Goal: Information Seeking & Learning: Compare options

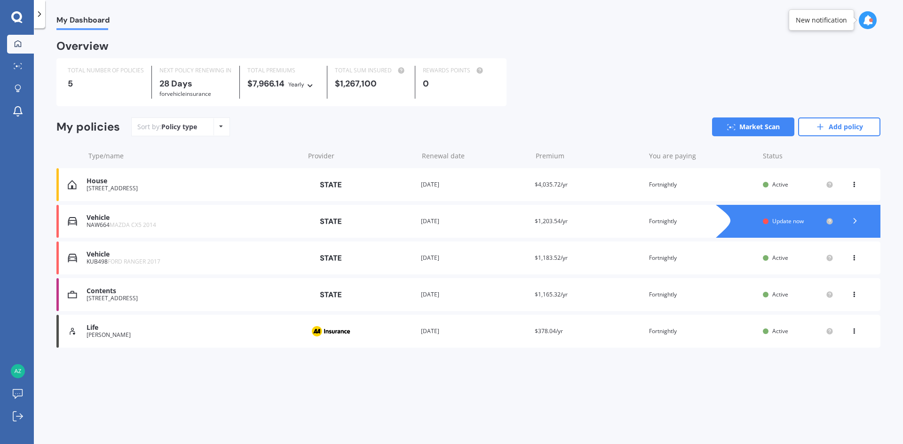
click at [140, 189] on div "[STREET_ADDRESS]" at bounding box center [192, 188] width 213 height 7
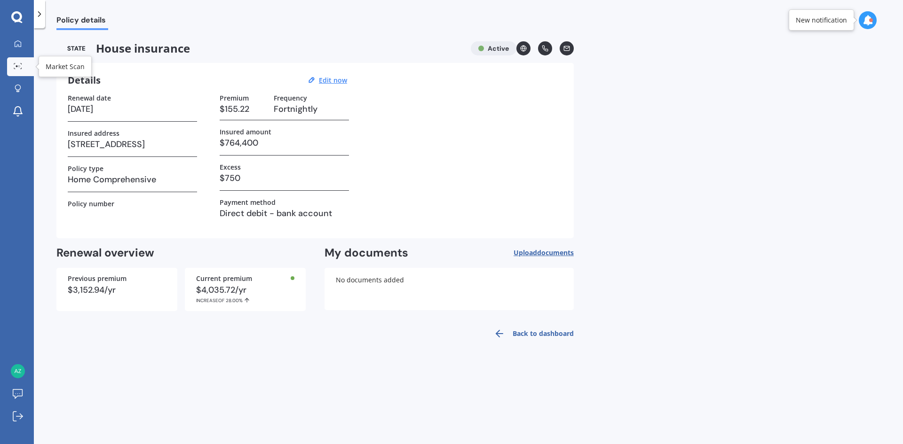
click at [19, 69] on icon at bounding box center [18, 66] width 8 height 6
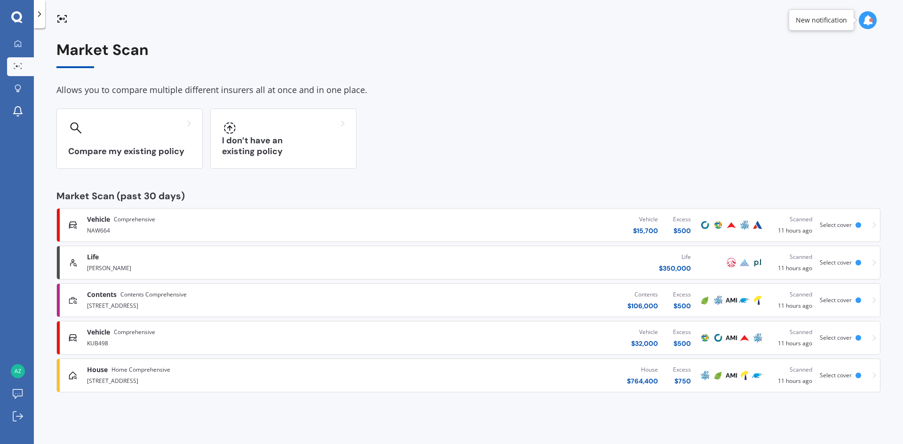
click at [212, 369] on div "House Home Comprehensive" at bounding box center [235, 369] width 296 height 9
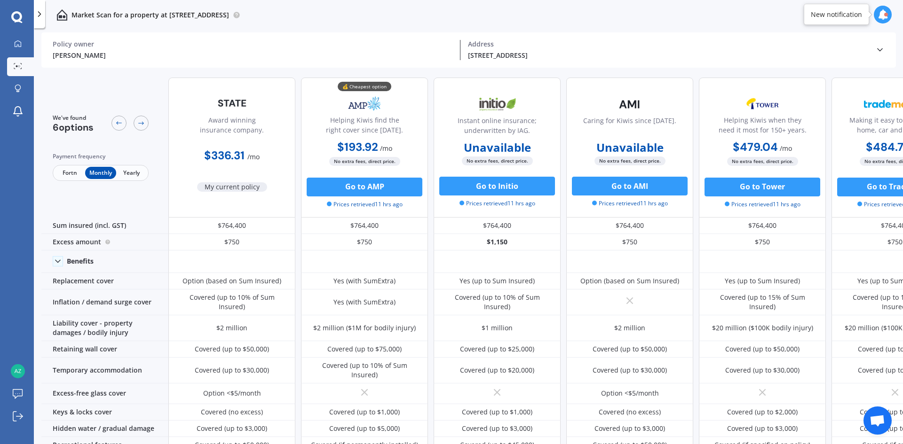
click at [139, 161] on div "Payment frequency" at bounding box center [101, 156] width 96 height 9
click at [139, 170] on span "Yearly" at bounding box center [131, 173] width 31 height 12
click at [102, 174] on span "Monthly" at bounding box center [100, 173] width 31 height 12
click at [126, 175] on span "Yearly" at bounding box center [131, 173] width 31 height 12
click at [74, 176] on span "Fortn" at bounding box center [70, 173] width 31 height 12
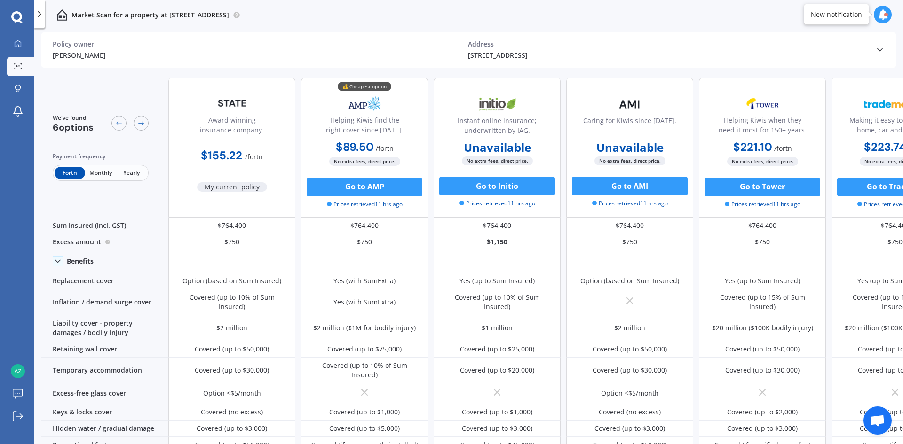
click at [93, 174] on span "Monthly" at bounding box center [100, 173] width 31 height 12
click at [132, 172] on span "Yearly" at bounding box center [131, 173] width 31 height 12
click at [880, 51] on icon at bounding box center [879, 49] width 9 height 9
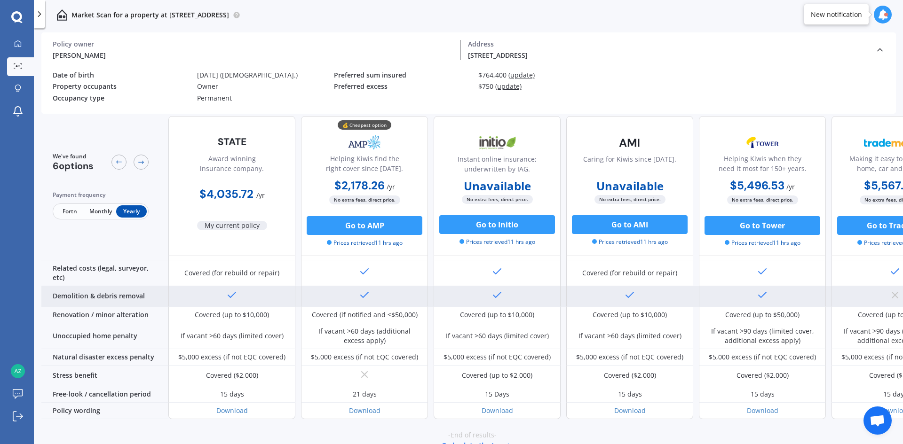
scroll to position [383, 0]
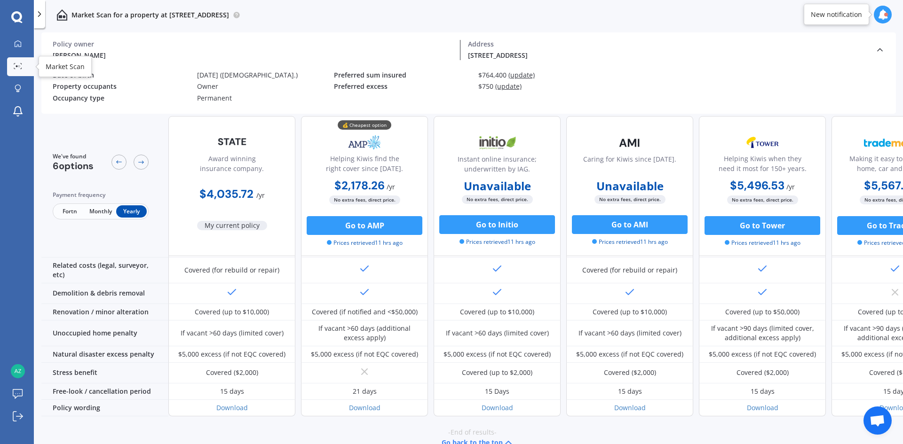
click at [19, 64] on icon at bounding box center [18, 66] width 8 height 6
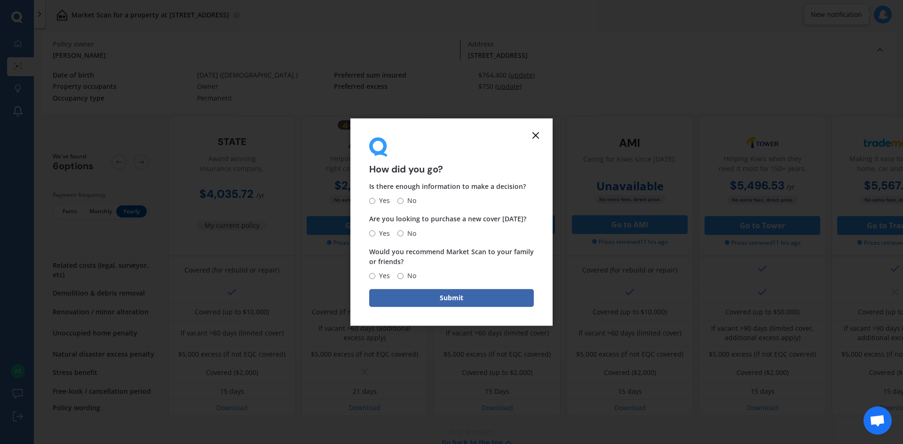
click at [536, 130] on icon at bounding box center [535, 135] width 11 height 11
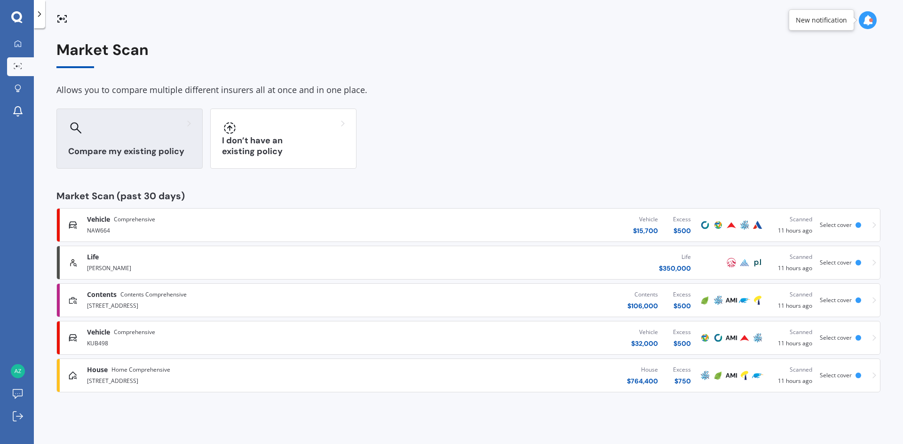
click at [171, 153] on h3 "Compare my existing policy" at bounding box center [129, 151] width 123 height 11
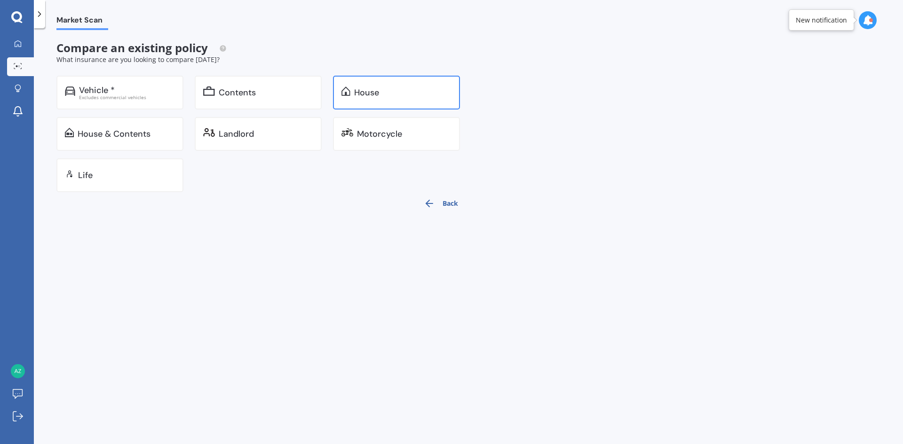
click at [424, 91] on div "House" at bounding box center [402, 92] width 97 height 9
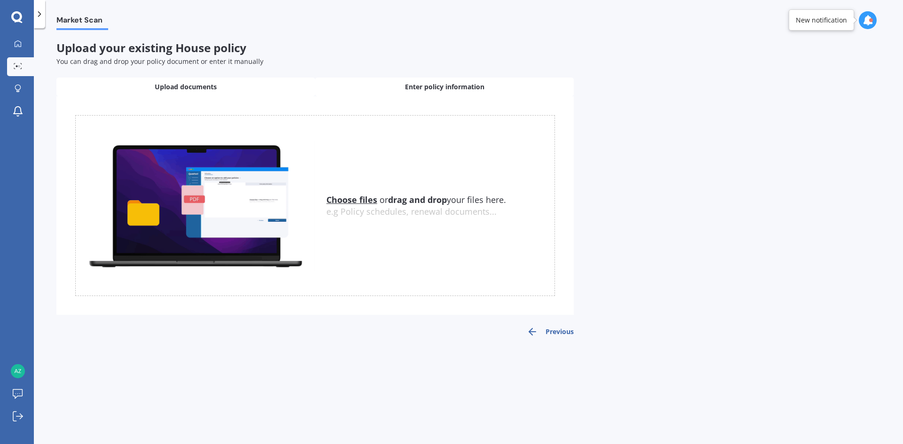
click at [464, 80] on div "Enter policy information" at bounding box center [444, 87] width 259 height 19
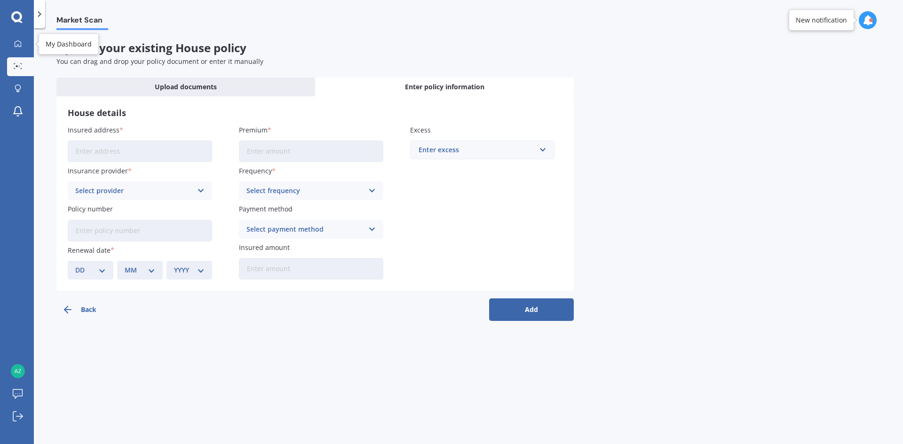
click at [18, 63] on link "Market Scan" at bounding box center [20, 66] width 27 height 19
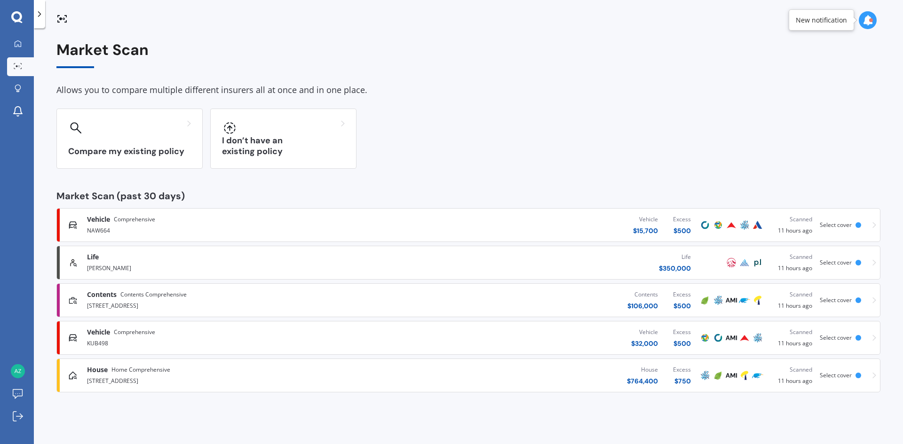
click at [736, 378] on img at bounding box center [730, 375] width 11 height 11
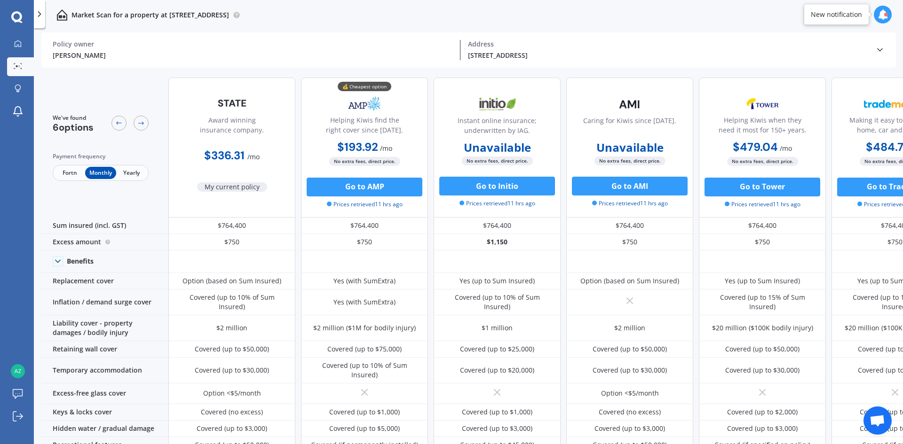
click at [515, 160] on span "No extra fees, direct price." at bounding box center [497, 161] width 71 height 9
click at [516, 149] on b "Unavailable" at bounding box center [497, 147] width 67 height 9
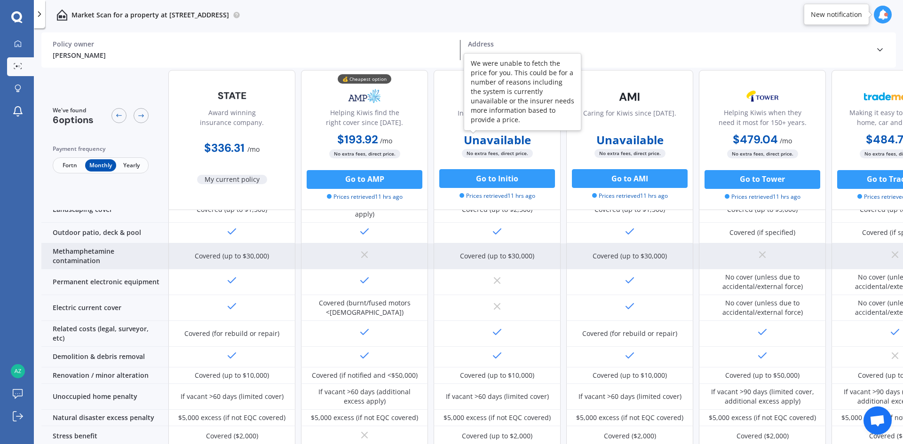
scroll to position [336, 0]
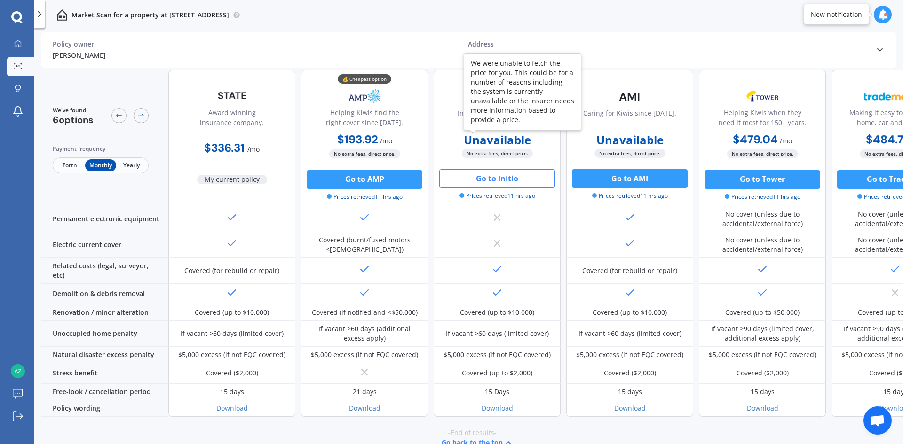
click at [511, 179] on button "Go to Initio" at bounding box center [497, 178] width 116 height 19
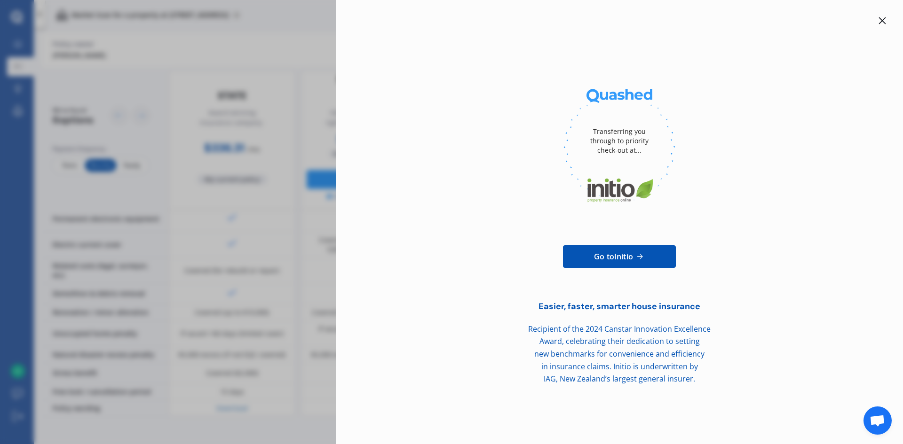
click at [879, 22] on icon at bounding box center [882, 21] width 8 height 8
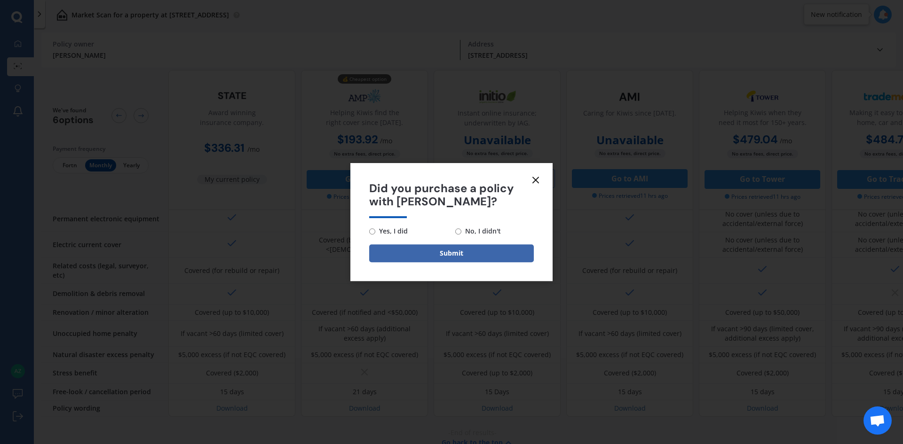
click at [533, 179] on icon at bounding box center [535, 179] width 11 height 11
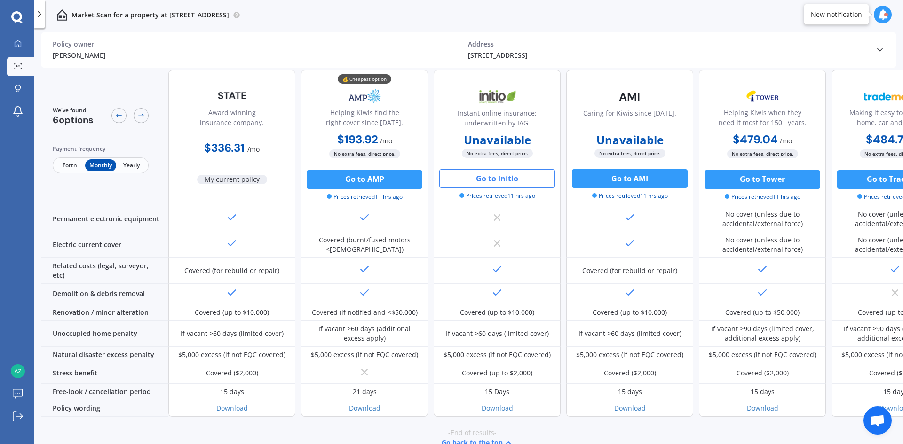
click at [137, 162] on span "Yearly" at bounding box center [131, 165] width 31 height 12
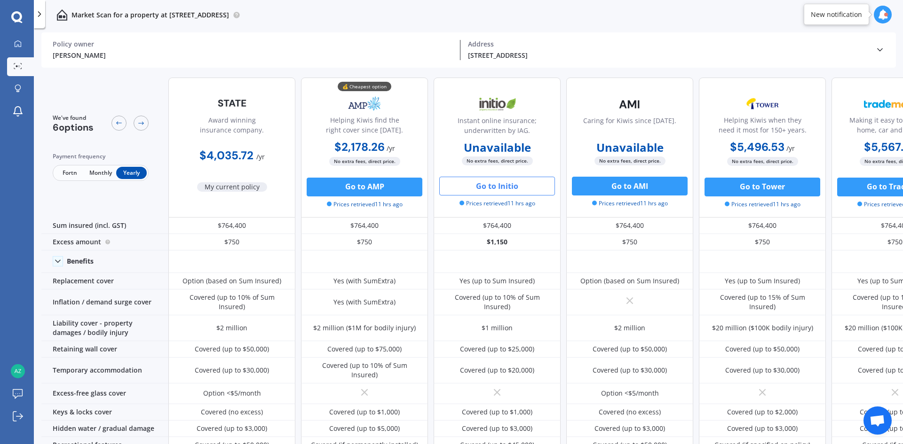
scroll to position [47, 0]
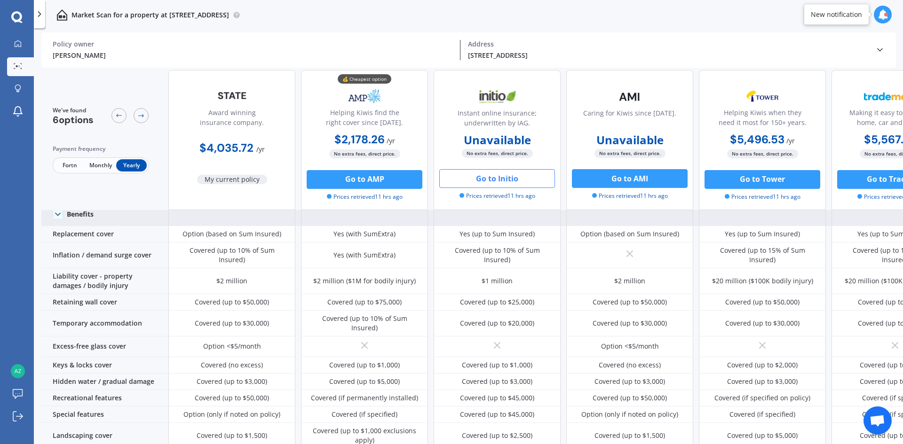
click at [56, 214] on icon at bounding box center [57, 214] width 9 height 9
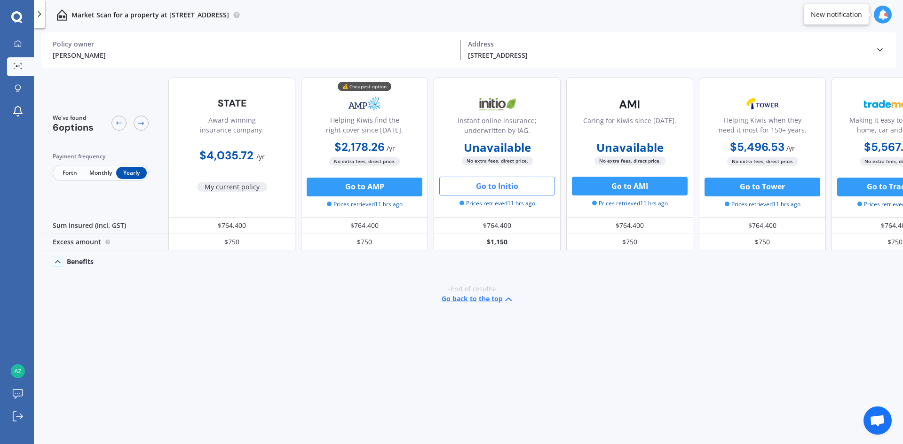
scroll to position [0, 0]
click at [19, 70] on div at bounding box center [18, 66] width 14 height 7
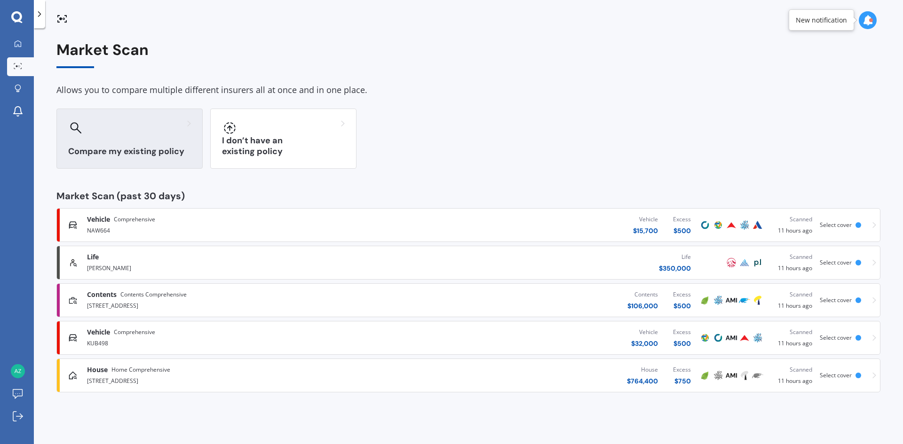
click at [117, 153] on h3 "Compare my existing policy" at bounding box center [129, 151] width 123 height 11
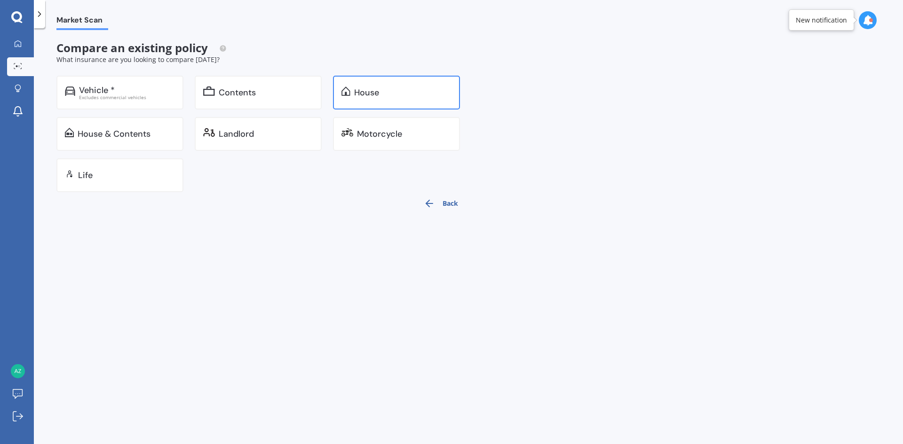
click at [387, 99] on div "House" at bounding box center [396, 93] width 127 height 34
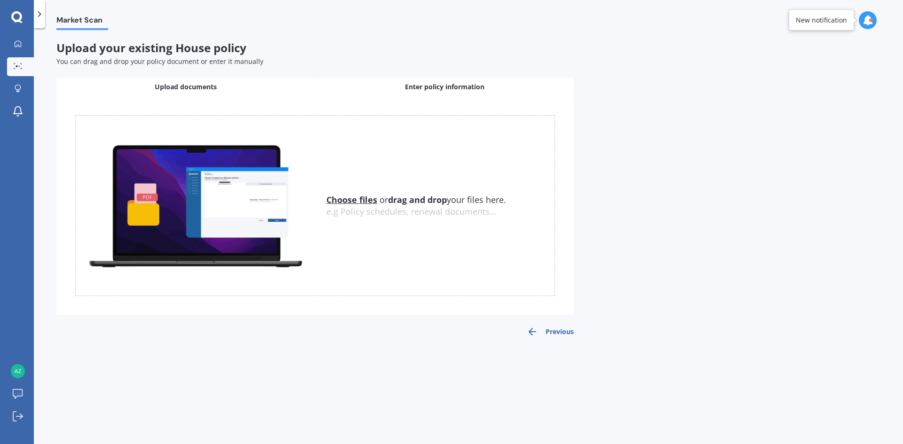
click at [455, 87] on span "Enter policy information" at bounding box center [444, 86] width 79 height 9
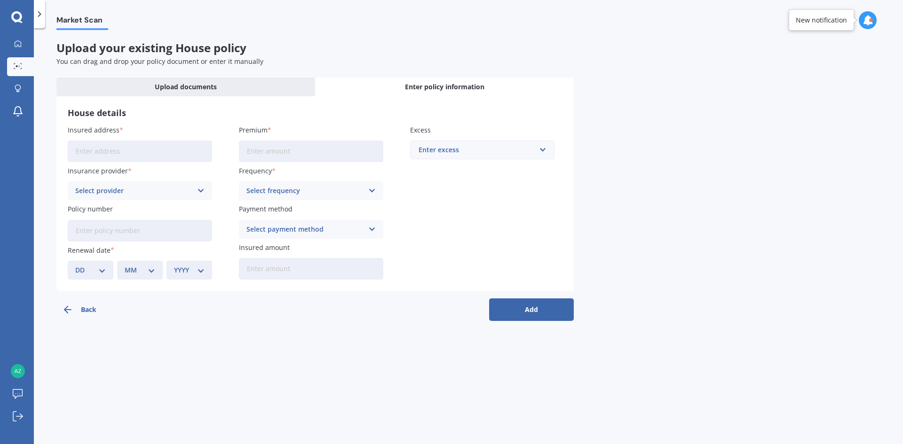
click at [80, 309] on button "Back" at bounding box center [98, 310] width 85 height 23
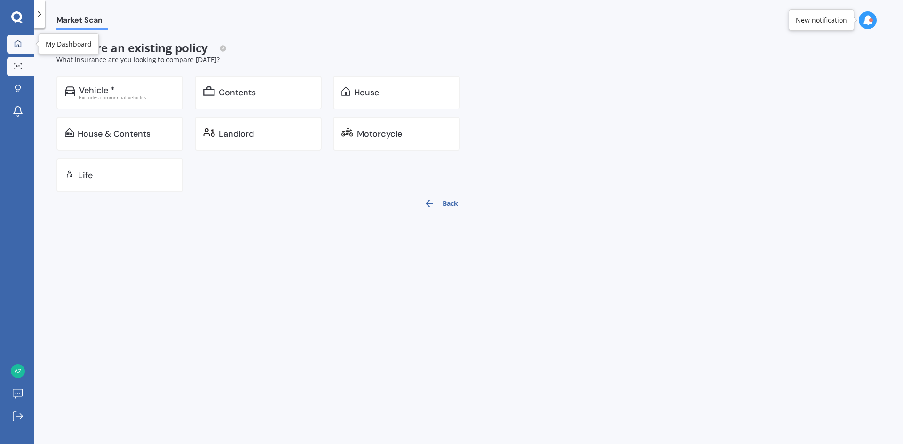
click at [12, 44] on div at bounding box center [18, 44] width 14 height 8
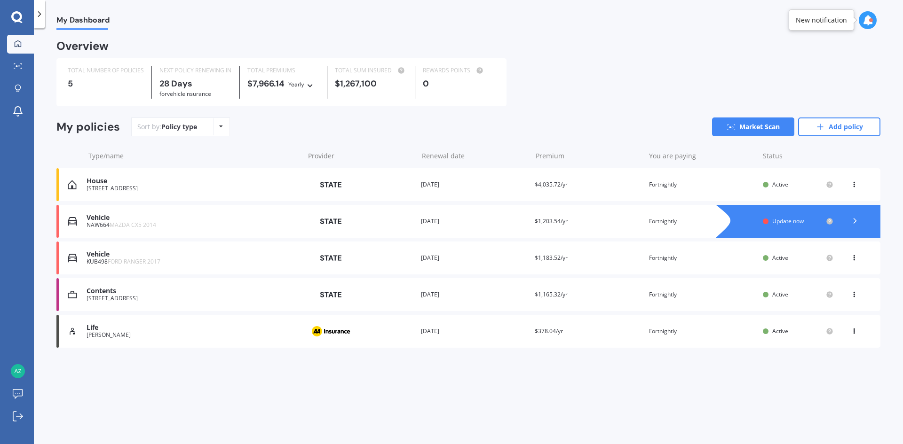
click at [715, 184] on div "You are paying Fortnightly" at bounding box center [702, 184] width 106 height 9
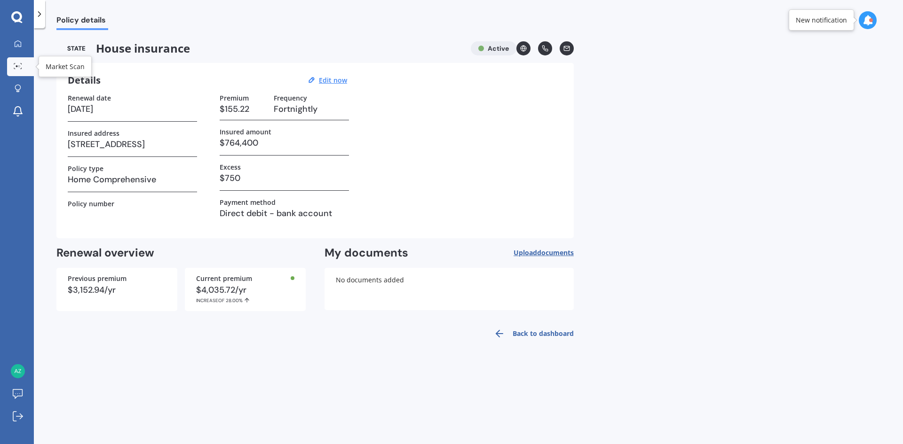
click at [18, 65] on icon at bounding box center [18, 66] width 8 height 6
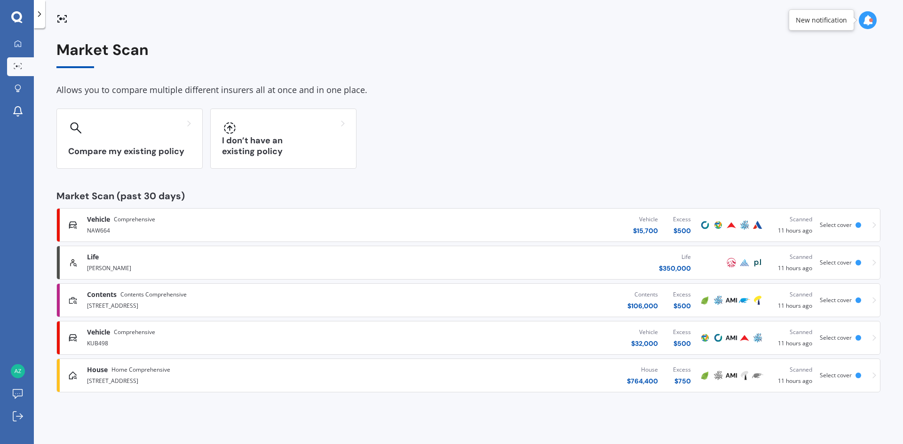
click at [116, 293] on span "Contents" at bounding box center [102, 294] width 30 height 9
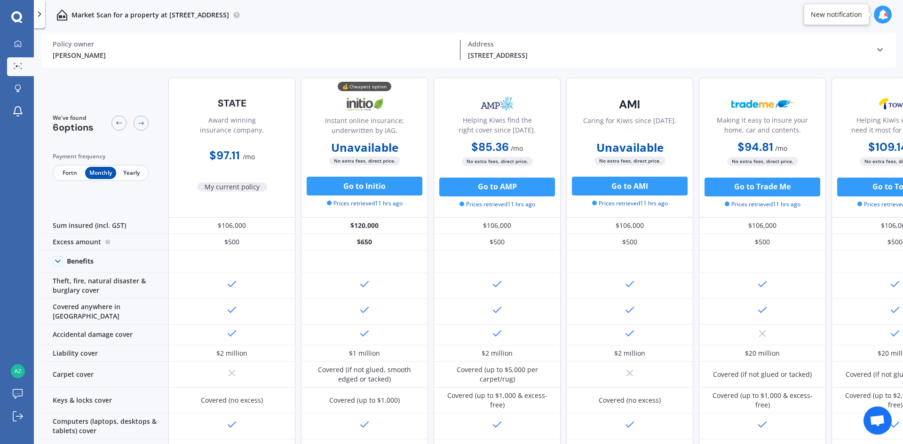
click at [381, 160] on span "No extra fees, direct price." at bounding box center [364, 161] width 71 height 9
click at [12, 65] on div at bounding box center [18, 66] width 14 height 7
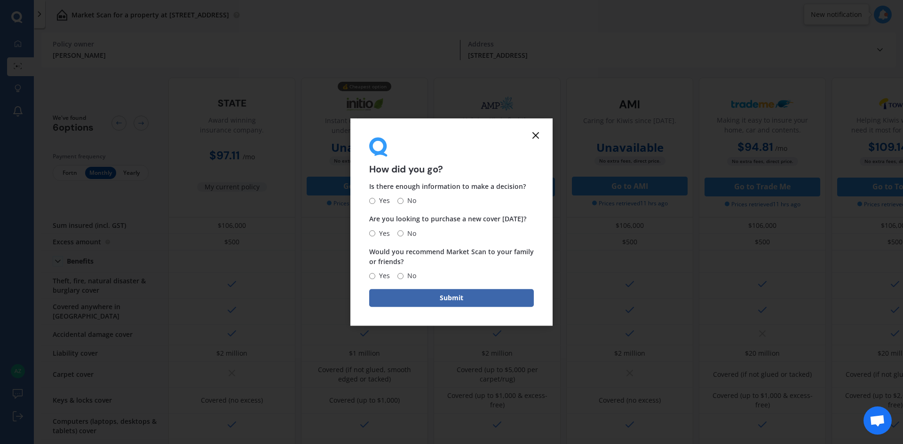
click at [534, 135] on icon at bounding box center [535, 135] width 11 height 11
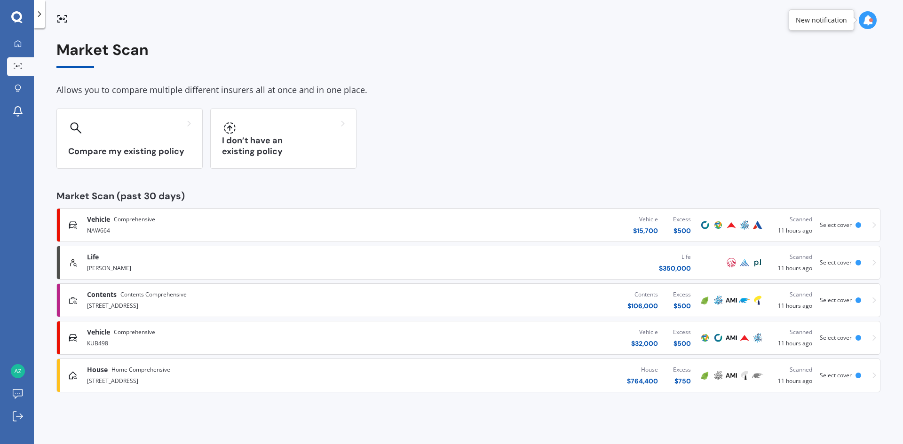
click at [873, 303] on icon at bounding box center [874, 301] width 4 height 6
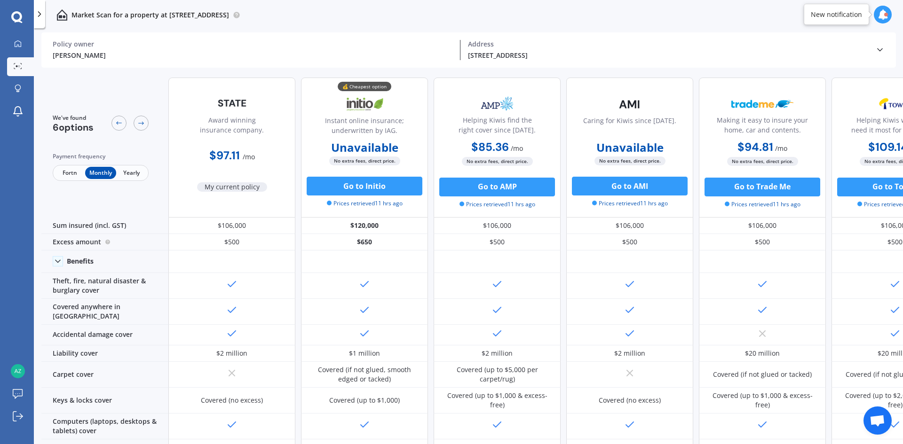
click at [876, 52] on icon at bounding box center [879, 49] width 9 height 9
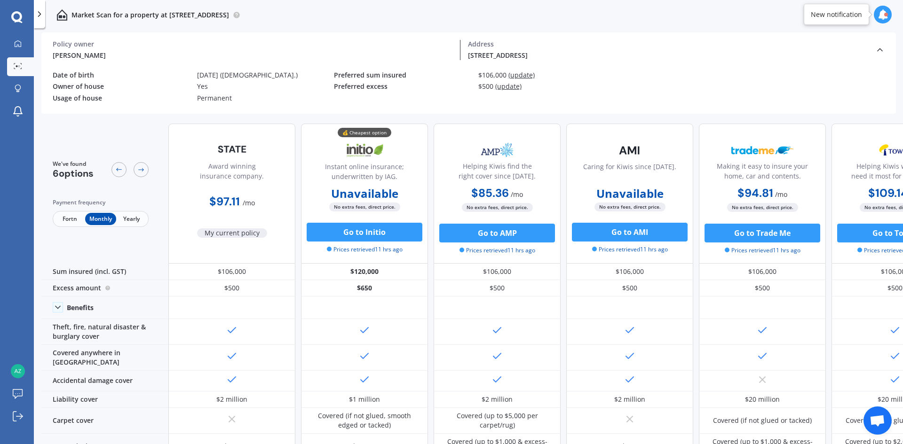
click at [64, 220] on span "Fortn" at bounding box center [70, 219] width 31 height 12
click at [128, 223] on span "Yearly" at bounding box center [131, 219] width 31 height 12
click at [109, 222] on span "Monthly" at bounding box center [100, 219] width 31 height 12
click at [71, 219] on span "Fortn" at bounding box center [70, 219] width 31 height 12
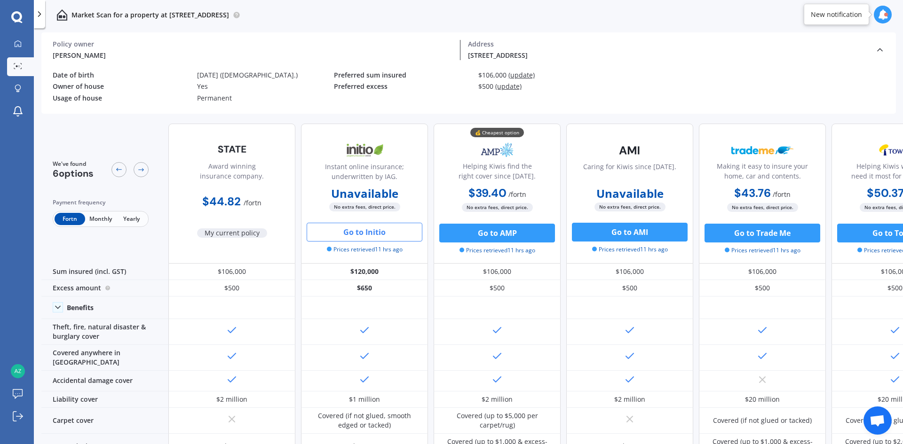
click at [395, 234] on button "Go to Initio" at bounding box center [364, 232] width 116 height 19
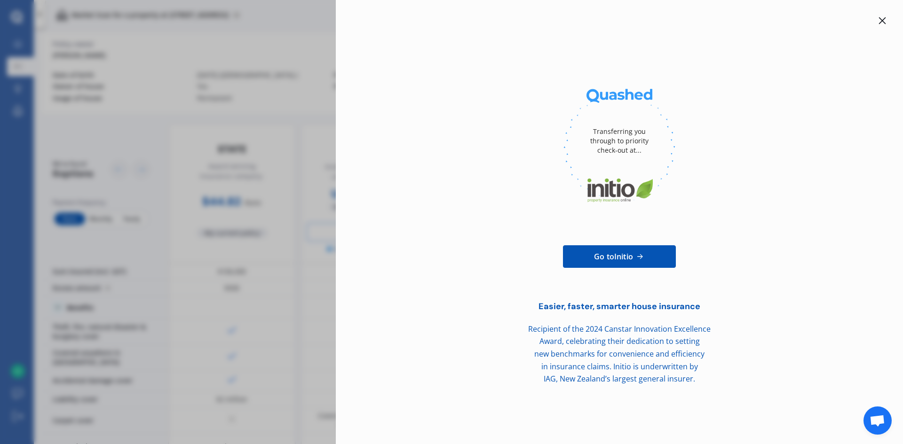
click at [883, 22] on icon at bounding box center [882, 20] width 7 height 7
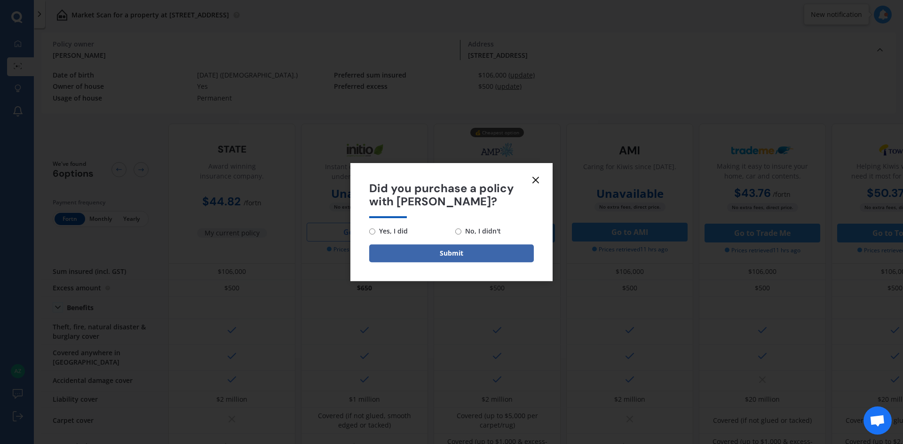
click at [538, 180] on icon at bounding box center [535, 179] width 11 height 11
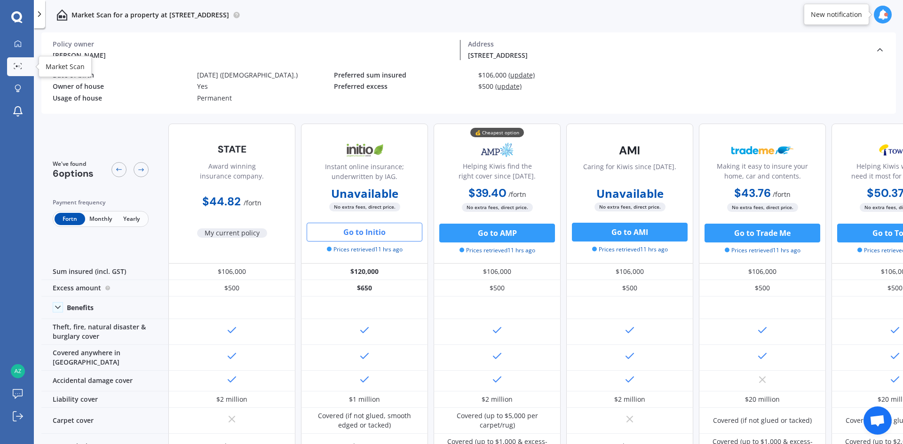
click at [17, 69] on icon at bounding box center [18, 66] width 8 height 6
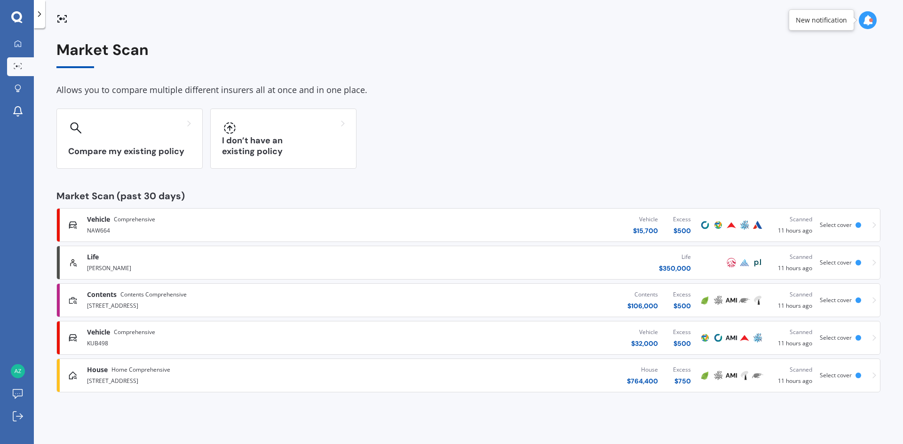
click at [148, 374] on span "Home Comprehensive" at bounding box center [140, 369] width 59 height 9
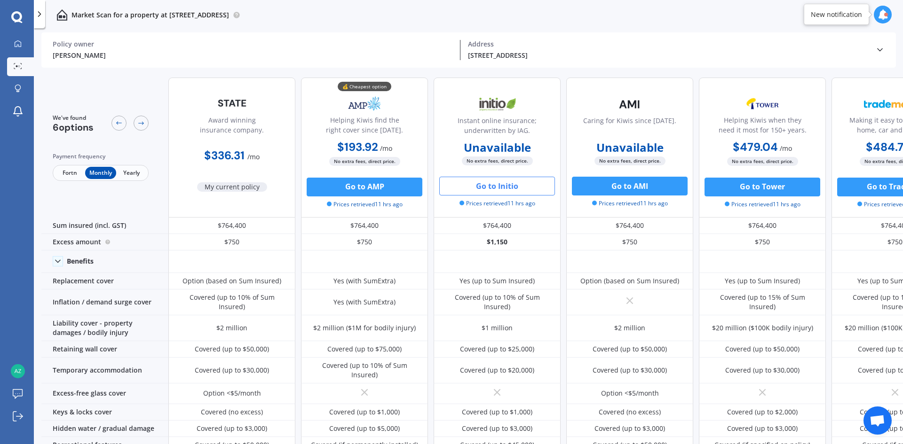
click at [480, 189] on button "Go to Initio" at bounding box center [497, 186] width 116 height 19
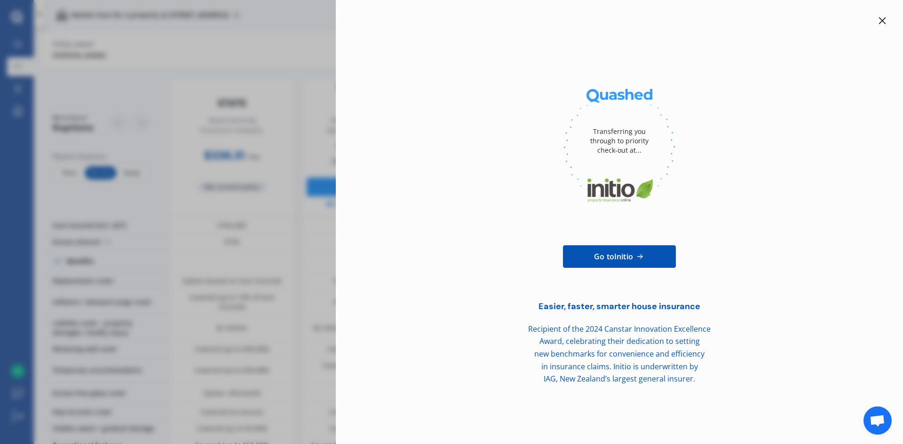
click at [882, 23] on icon at bounding box center [882, 21] width 8 height 8
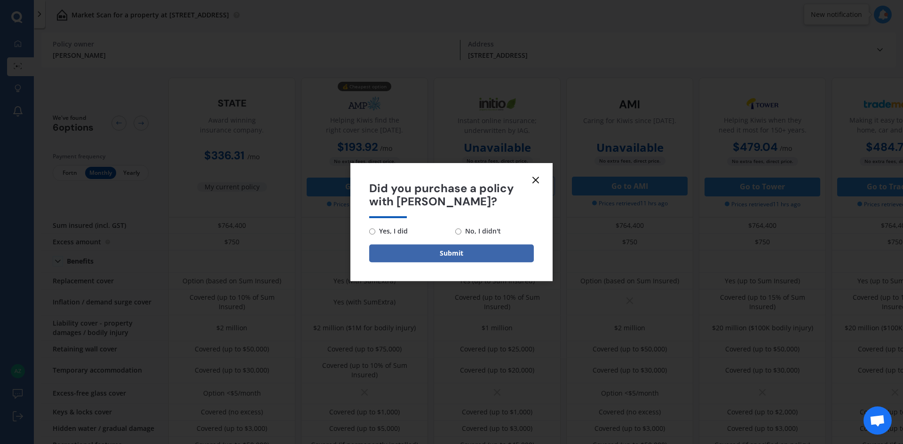
click at [536, 178] on icon at bounding box center [535, 179] width 11 height 11
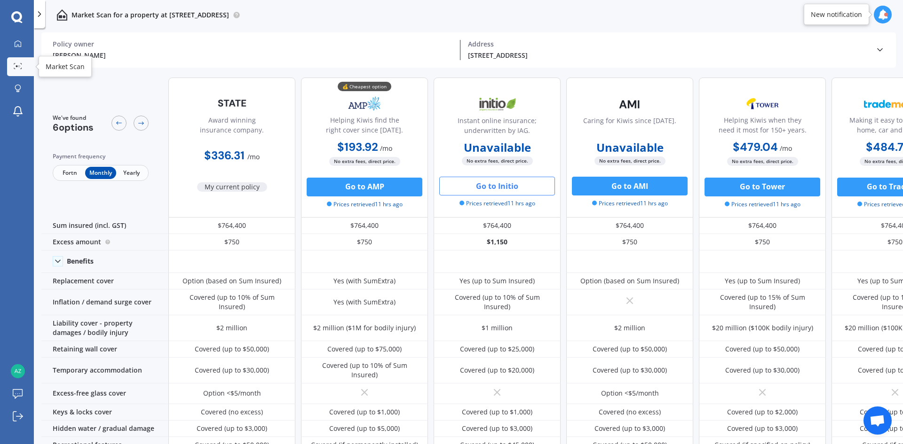
click at [18, 65] on icon at bounding box center [18, 66] width 8 height 6
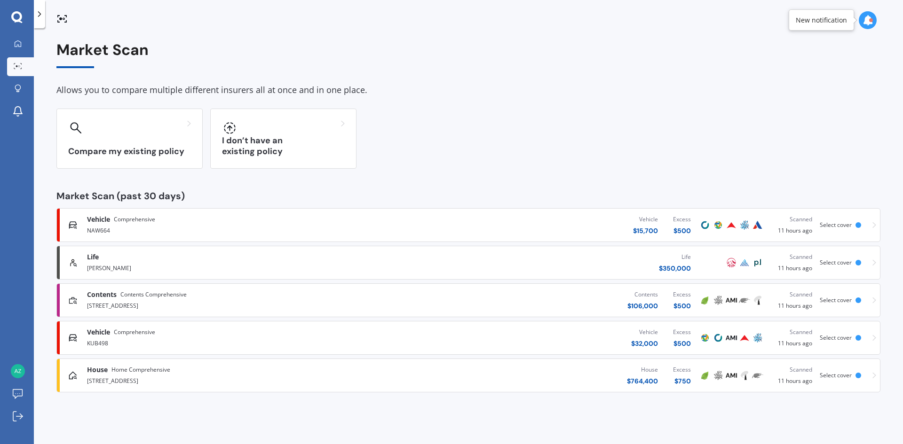
click at [163, 310] on div "[STREET_ADDRESS]" at bounding box center [235, 304] width 296 height 11
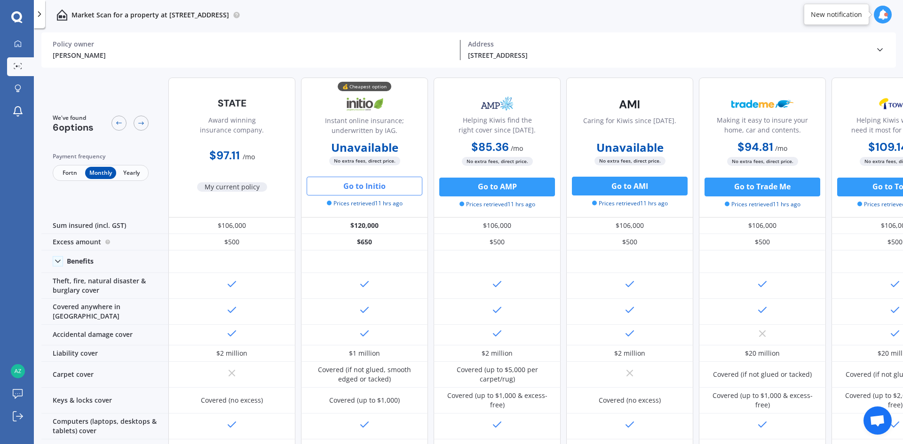
click at [139, 175] on span "Yearly" at bounding box center [131, 173] width 31 height 12
click at [18, 67] on icon at bounding box center [18, 66] width 8 height 6
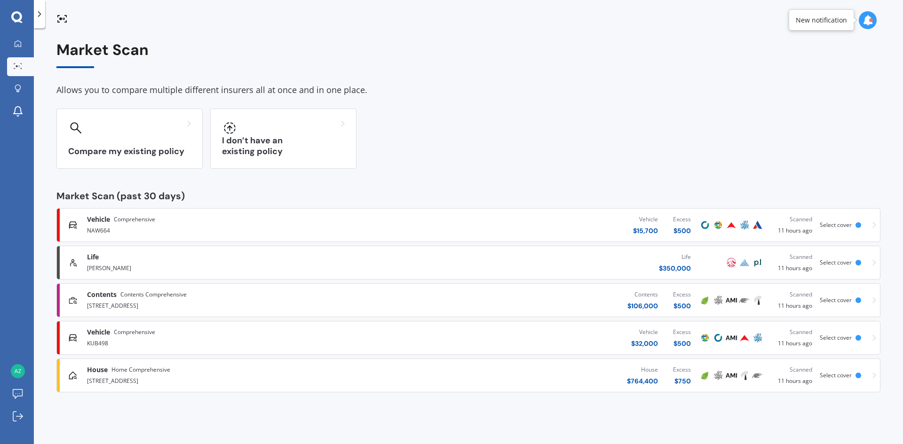
click at [120, 369] on span "Home Comprehensive" at bounding box center [140, 369] width 59 height 9
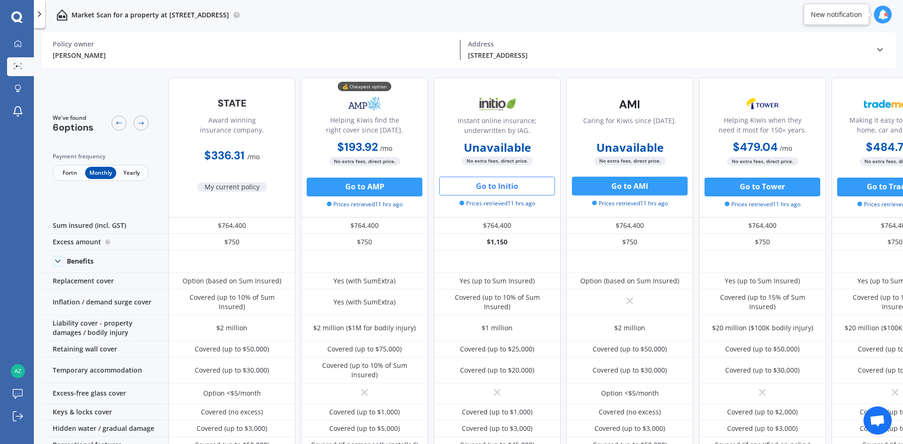
click at [132, 172] on span "Yearly" at bounding box center [131, 173] width 31 height 12
